Goal: Task Accomplishment & Management: Manage account settings

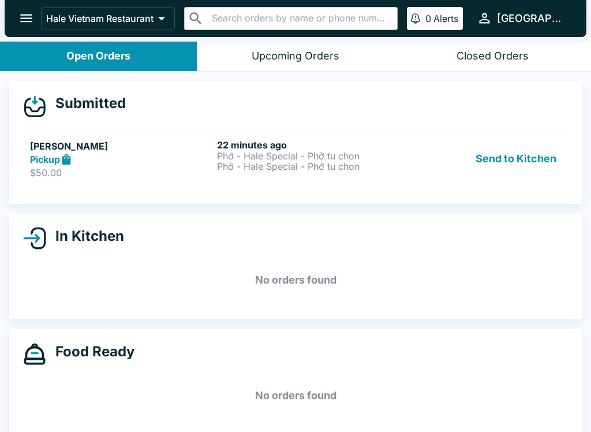
click at [58, 170] on p "$50.00" at bounding box center [121, 173] width 182 height 12
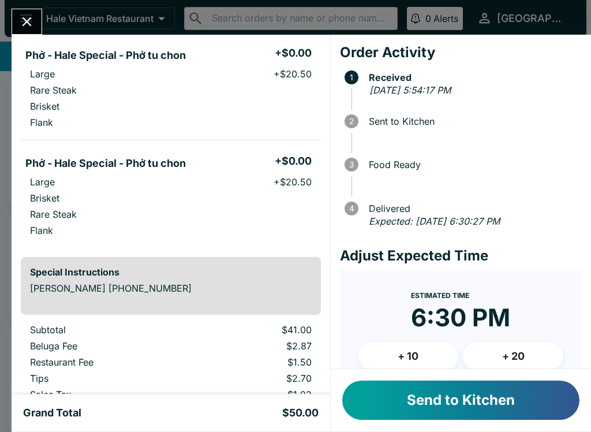
scroll to position [110, 0]
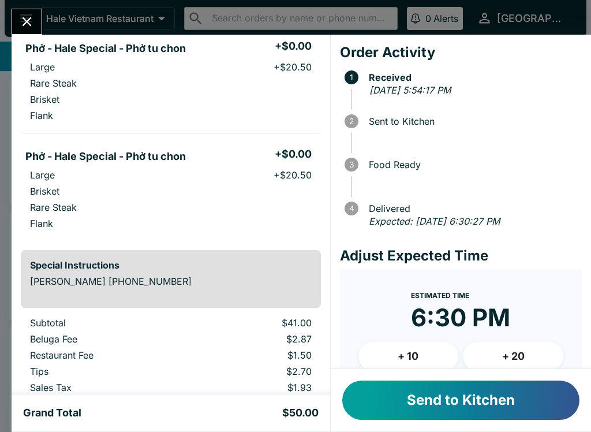
click at [454, 404] on button "Send to Kitchen" at bounding box center [460, 400] width 237 height 39
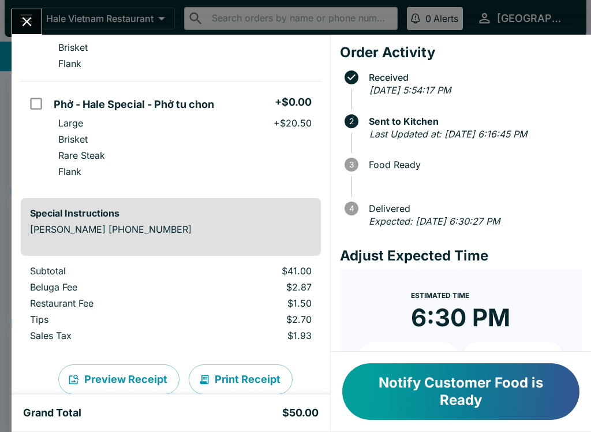
scroll to position [175, 0]
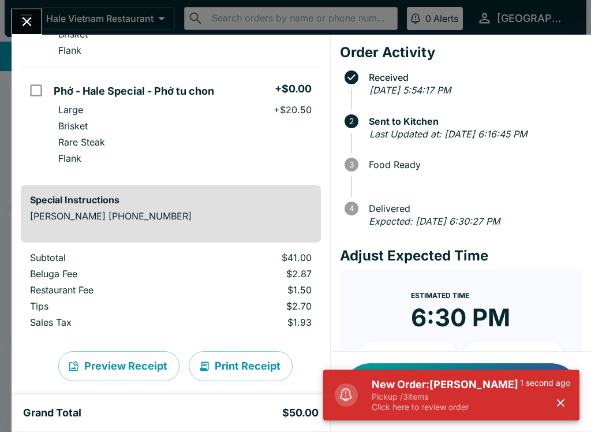
click at [446, 380] on h5 "New Order: [PERSON_NAME]" at bounding box center [446, 385] width 148 height 14
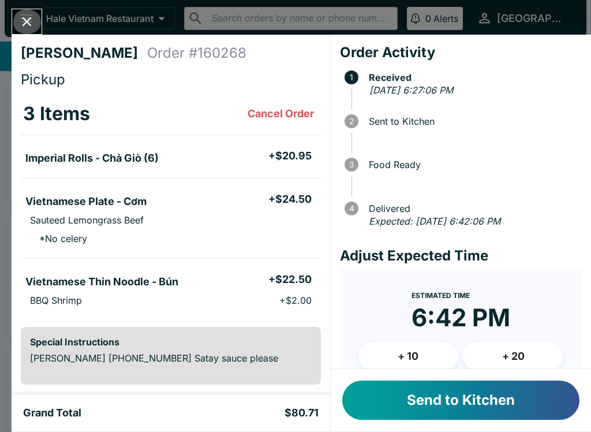
click at [25, 21] on icon "Close" at bounding box center [27, 22] width 16 height 16
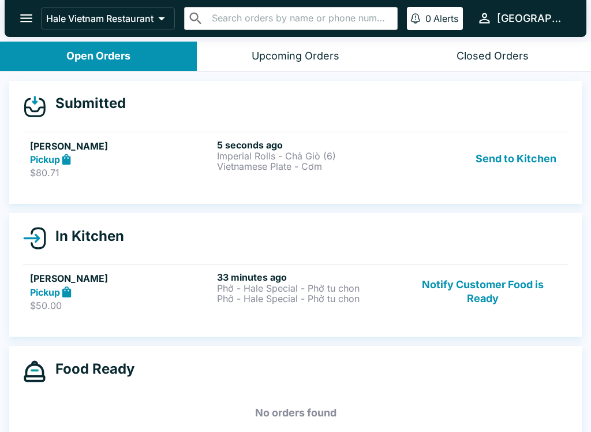
click at [35, 158] on strong "Pickup" at bounding box center [45, 160] width 30 height 12
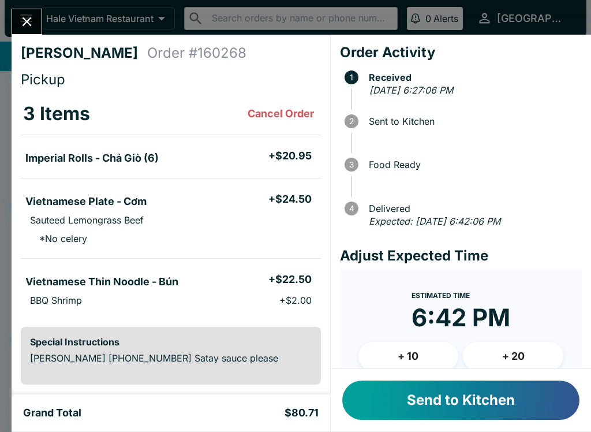
click at [20, 13] on button "Close" at bounding box center [26, 21] width 29 height 25
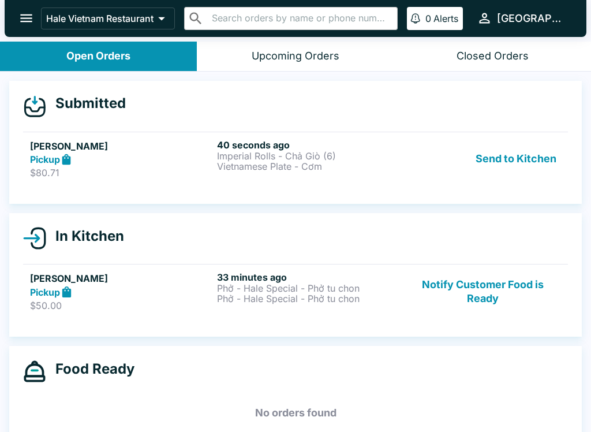
click at [65, 163] on icon at bounding box center [66, 159] width 9 height 11
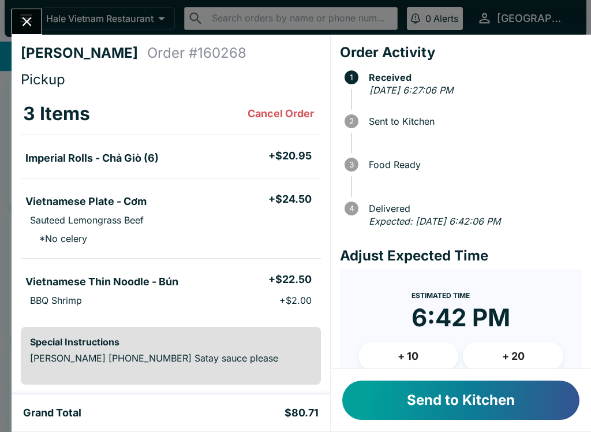
click at [418, 350] on button "+ 10" at bounding box center [409, 356] width 100 height 29
click at [474, 401] on button "Send to Kitchen" at bounding box center [460, 400] width 237 height 39
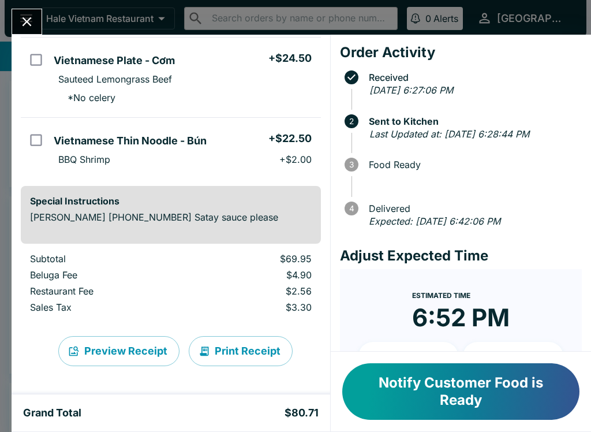
scroll to position [141, 0]
click at [30, 11] on button "Close" at bounding box center [26, 21] width 29 height 25
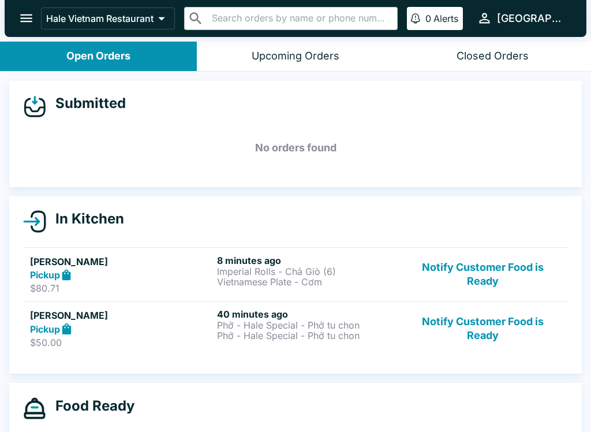
click at [77, 338] on p "$50.00" at bounding box center [121, 343] width 182 height 12
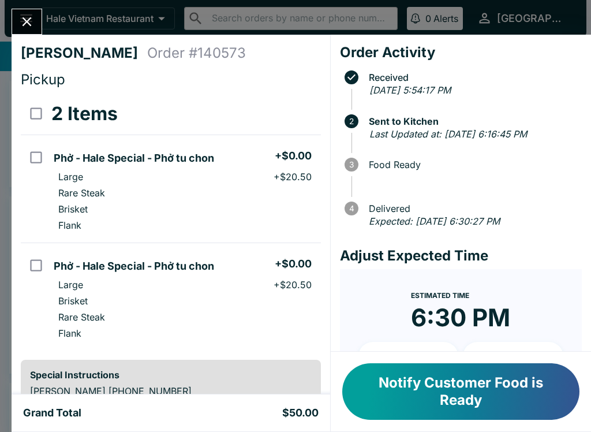
click at [415, 389] on button "Notify Customer Food is Ready" at bounding box center [460, 391] width 237 height 57
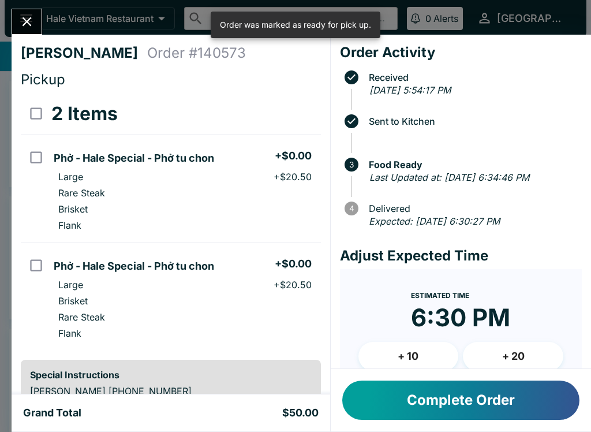
click at [420, 404] on button "Complete Order" at bounding box center [460, 400] width 237 height 39
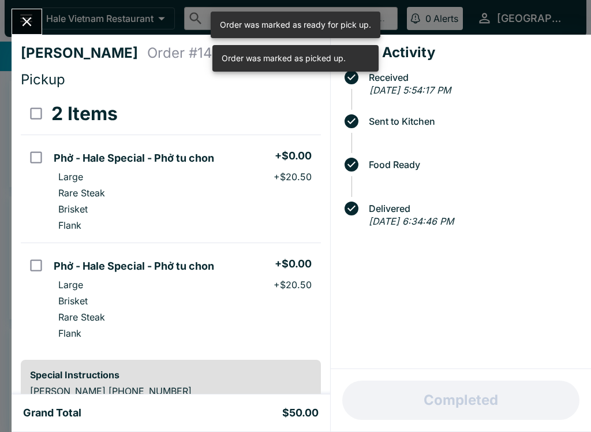
click at [37, 25] on button "Close" at bounding box center [26, 21] width 29 height 25
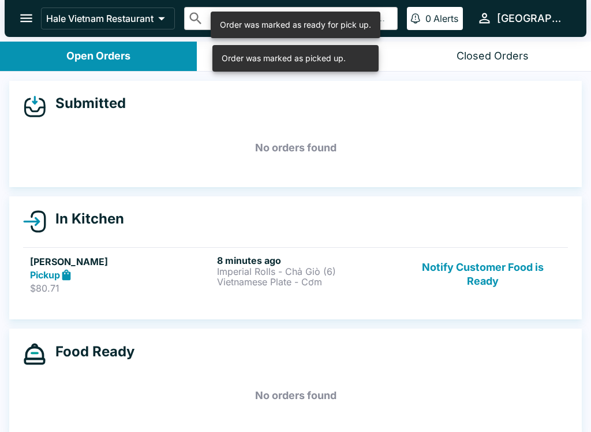
click at [73, 282] on p "$80.71" at bounding box center [121, 288] width 182 height 12
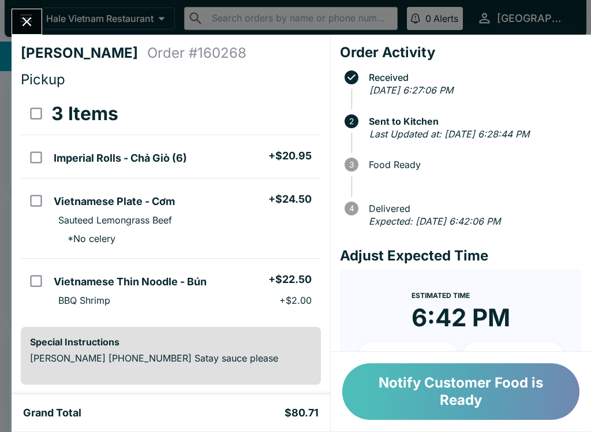
click at [515, 397] on button "Notify Customer Food is Ready" at bounding box center [460, 391] width 237 height 57
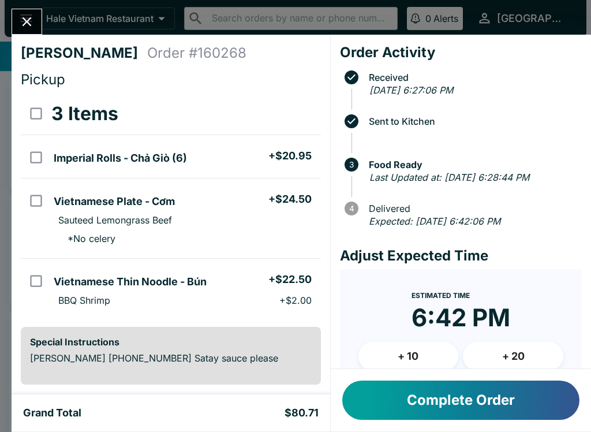
click at [487, 407] on button "Complete Order" at bounding box center [460, 400] width 237 height 39
